Goal: Navigation & Orientation: Find specific page/section

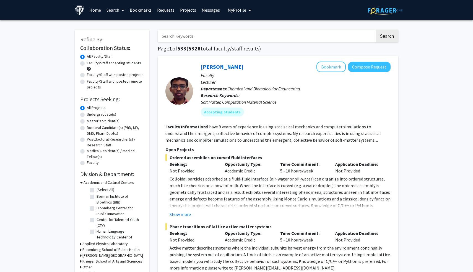
click at [239, 15] on button "My Profile" at bounding box center [239, 10] width 27 height 20
click at [163, 10] on link "Requests" at bounding box center [166, 9] width 23 height 19
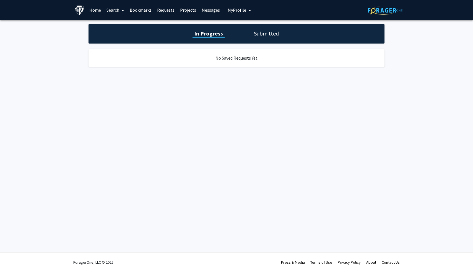
click at [142, 10] on link "Bookmarks" at bounding box center [140, 9] width 27 height 19
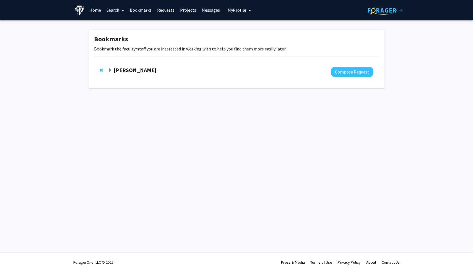
click at [135, 70] on strong "[PERSON_NAME]" at bounding box center [135, 69] width 43 height 7
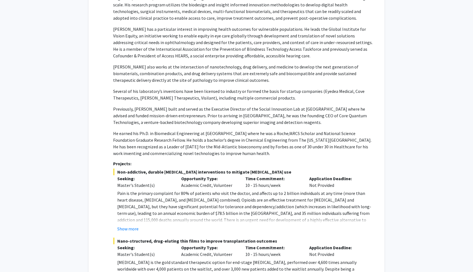
scroll to position [112, 0]
